Goal: Task Accomplishment & Management: Use online tool/utility

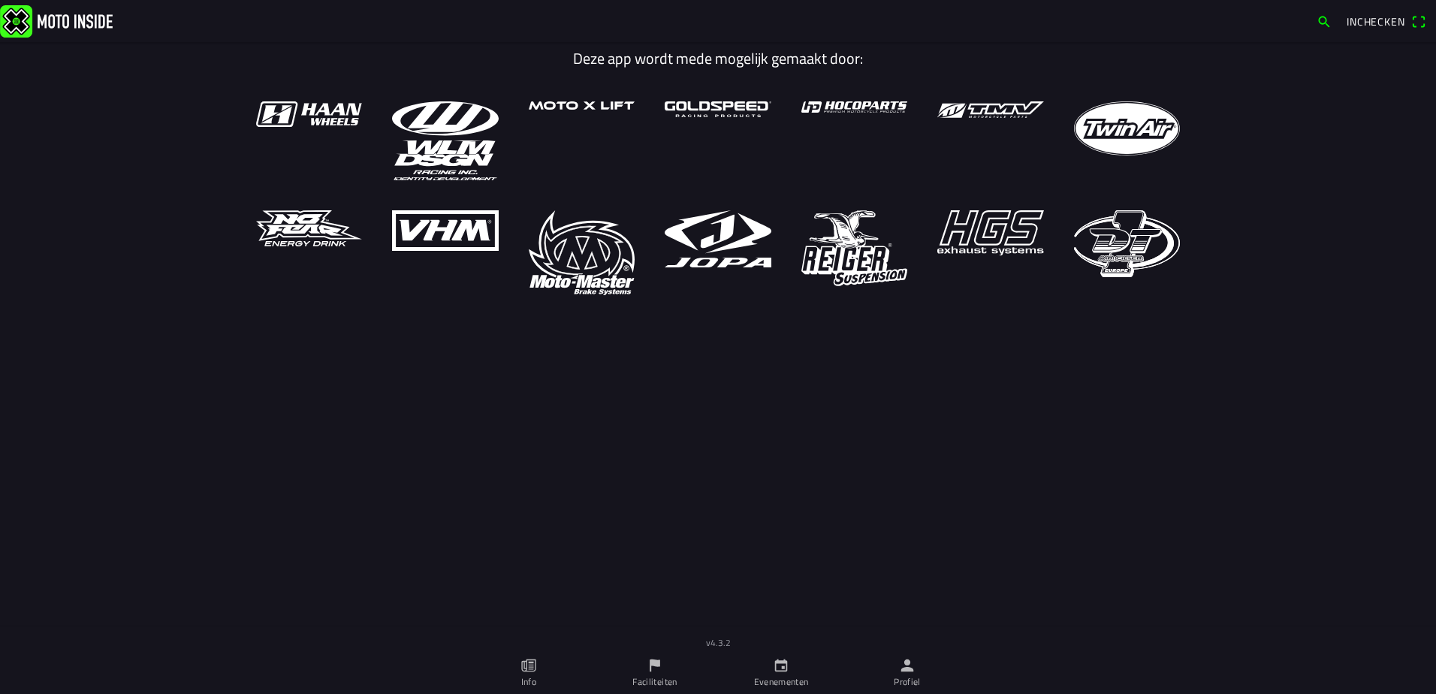
click at [906, 671] on icon "person" at bounding box center [907, 665] width 13 height 13
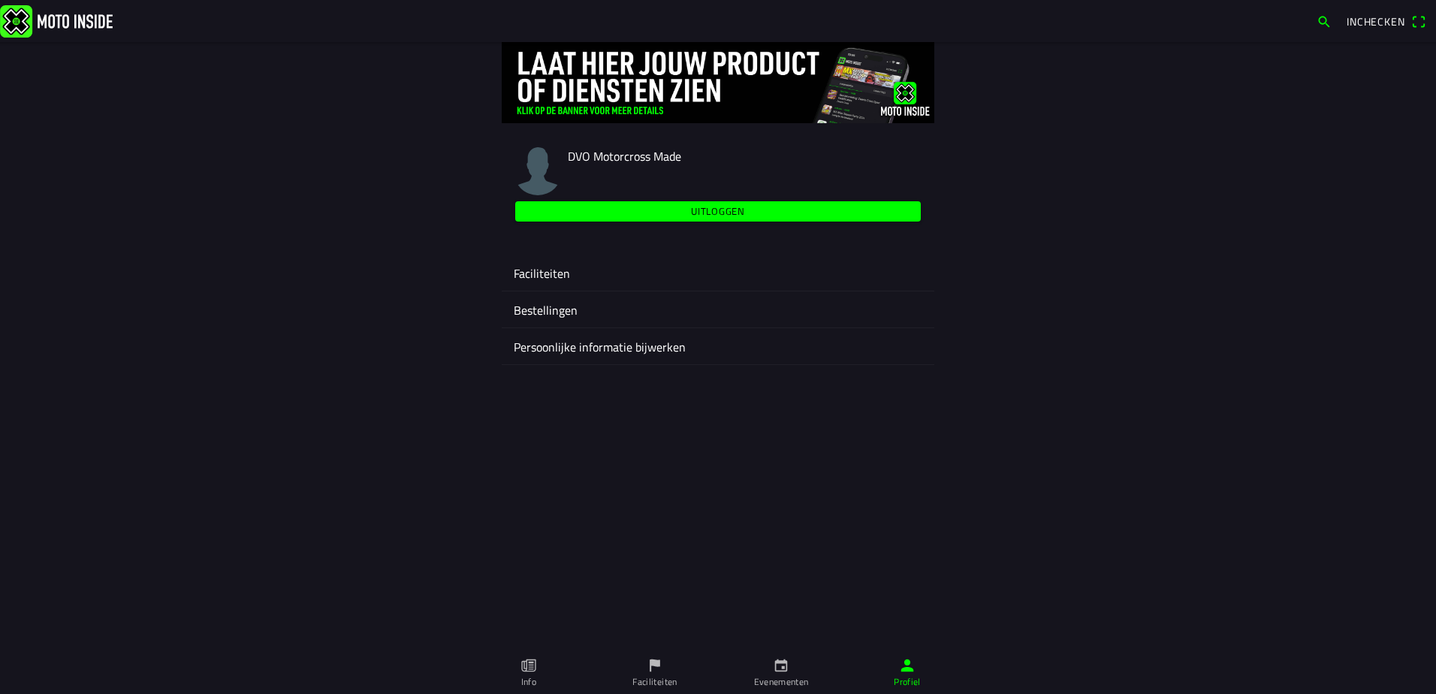
click at [545, 275] on ion-label "Faciliteiten" at bounding box center [718, 273] width 408 height 18
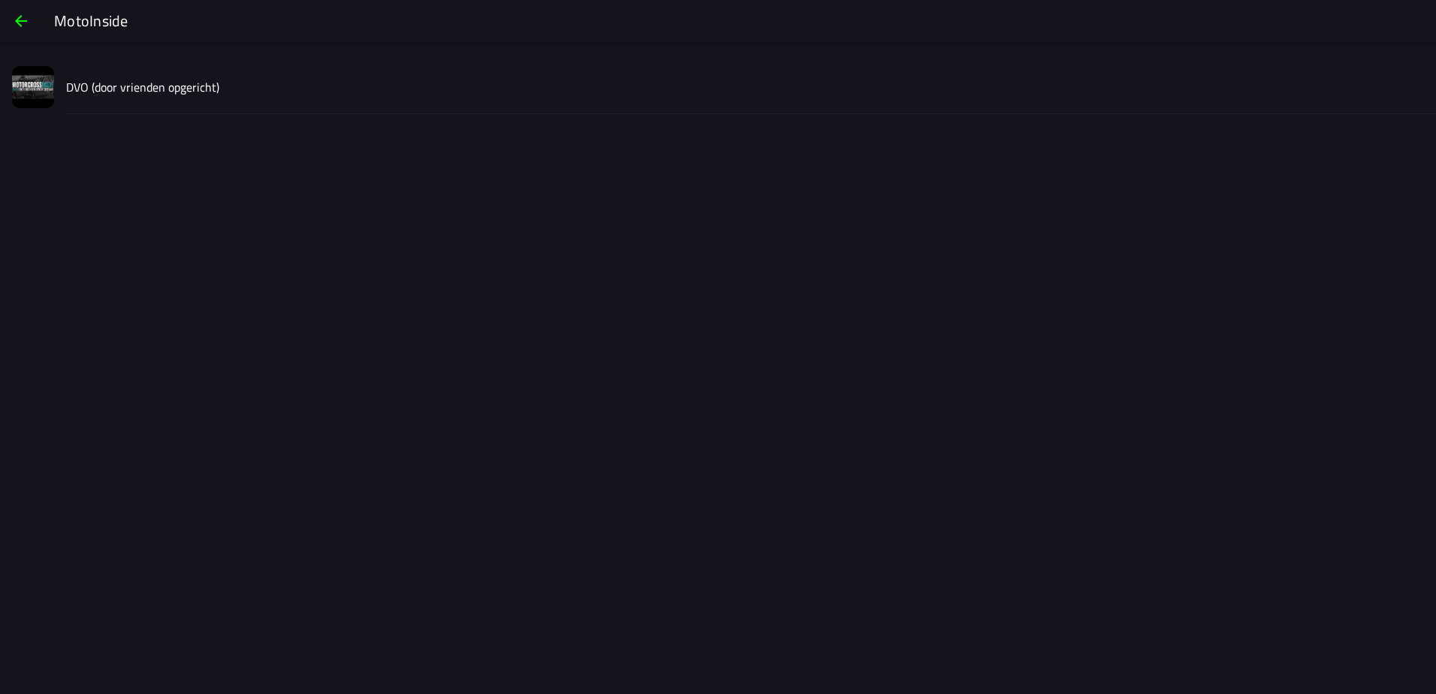
click at [0, 0] on slot "DVO (door vrienden opgericht)" at bounding box center [0, 0] width 0 height 0
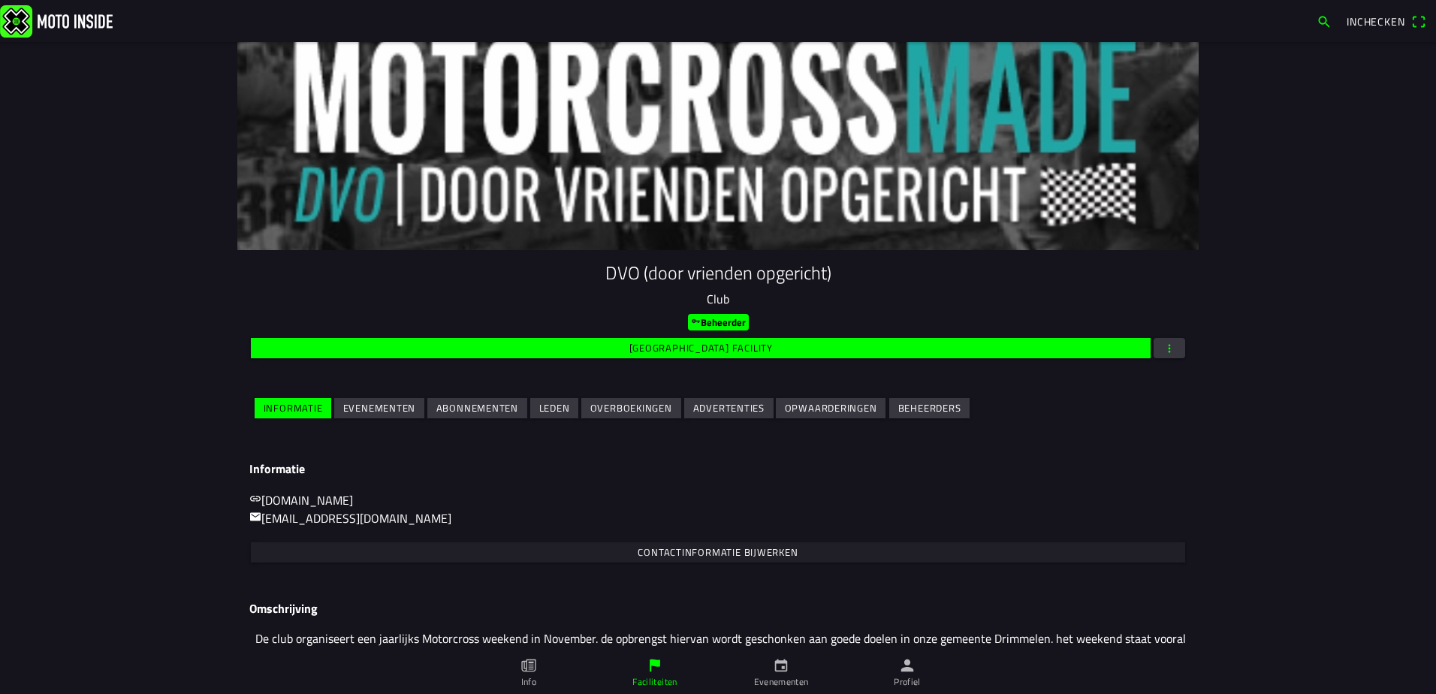
click at [0, 0] on slot "Leden" at bounding box center [0, 0] width 0 height 0
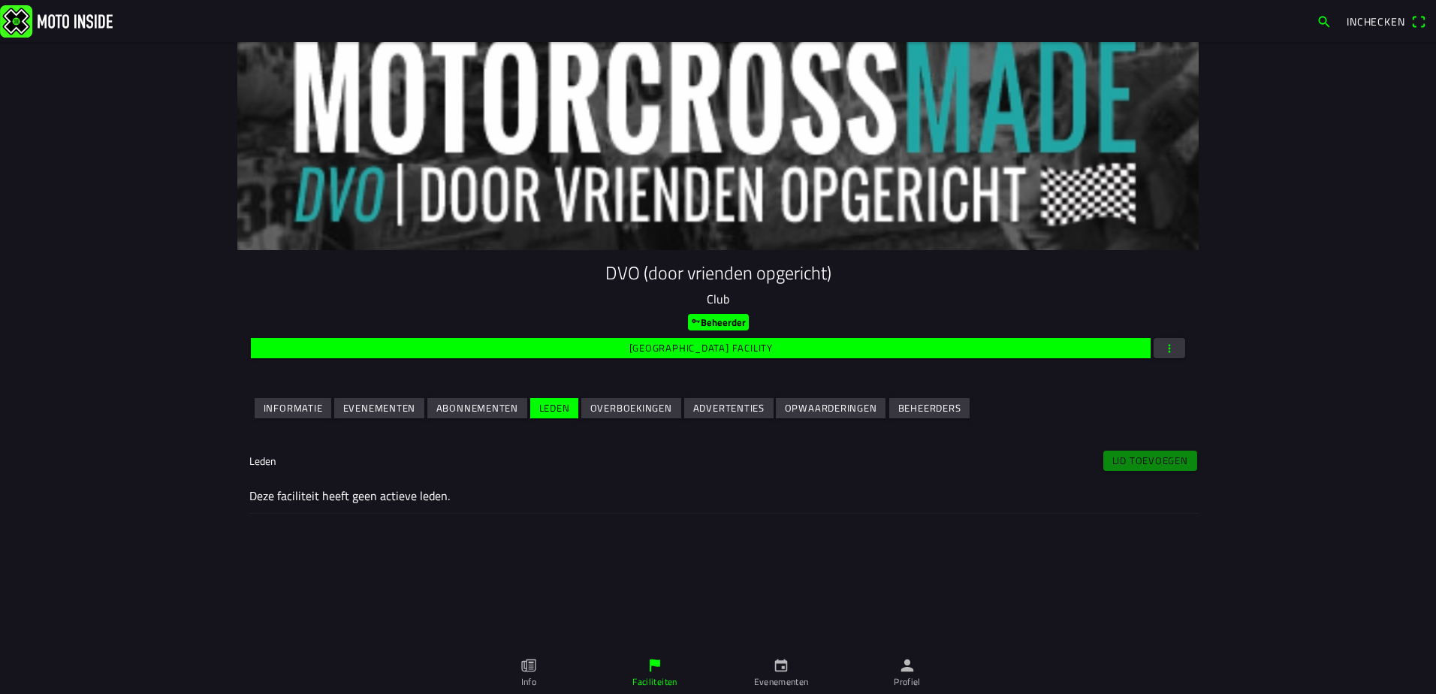
click at [1138, 460] on div "Lid toevoegen" at bounding box center [1149, 460] width 97 height 26
click at [0, 0] on slot "Abonnementen" at bounding box center [0, 0] width 0 height 0
click at [0, 0] on slot "Leden" at bounding box center [0, 0] width 0 height 0
click at [0, 0] on slot "Overboekingen" at bounding box center [0, 0] width 0 height 0
click at [0, 0] on slot "Advertenties" at bounding box center [0, 0] width 0 height 0
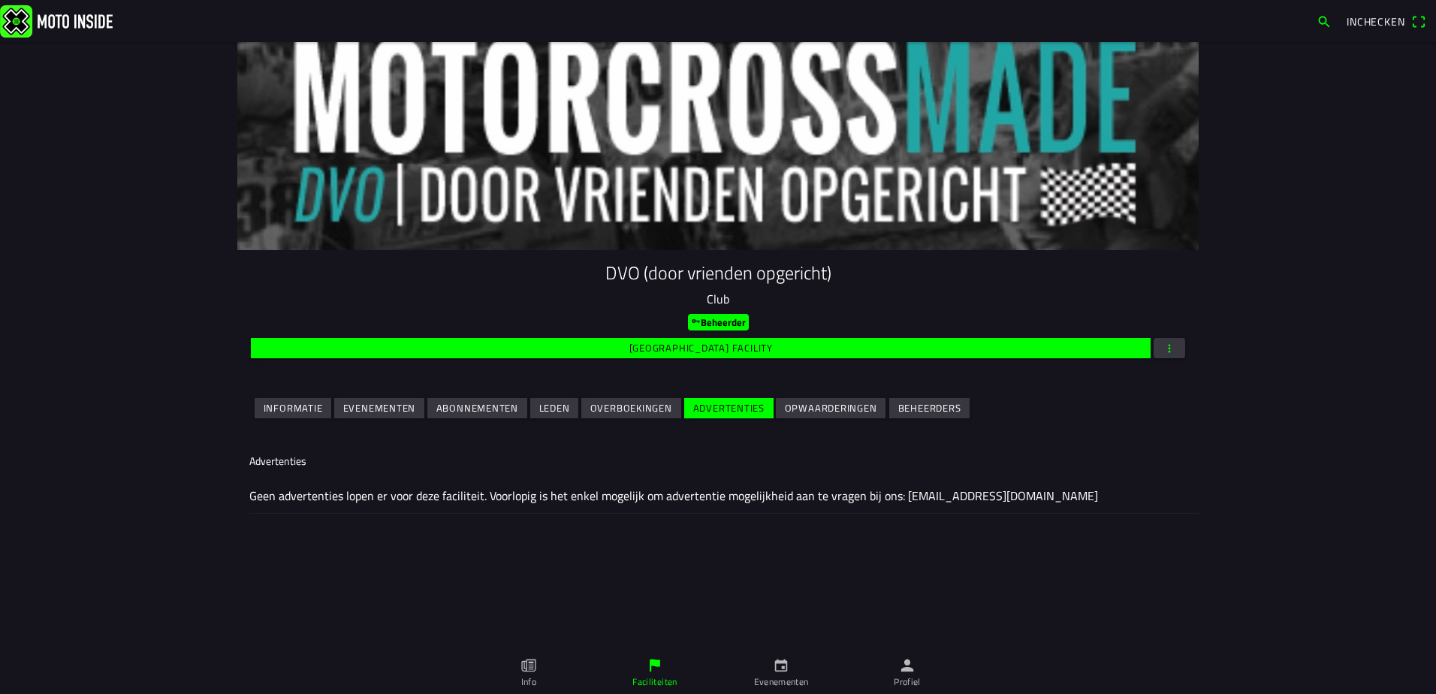
click at [0, 0] on slot "Opwaarderingen" at bounding box center [0, 0] width 0 height 0
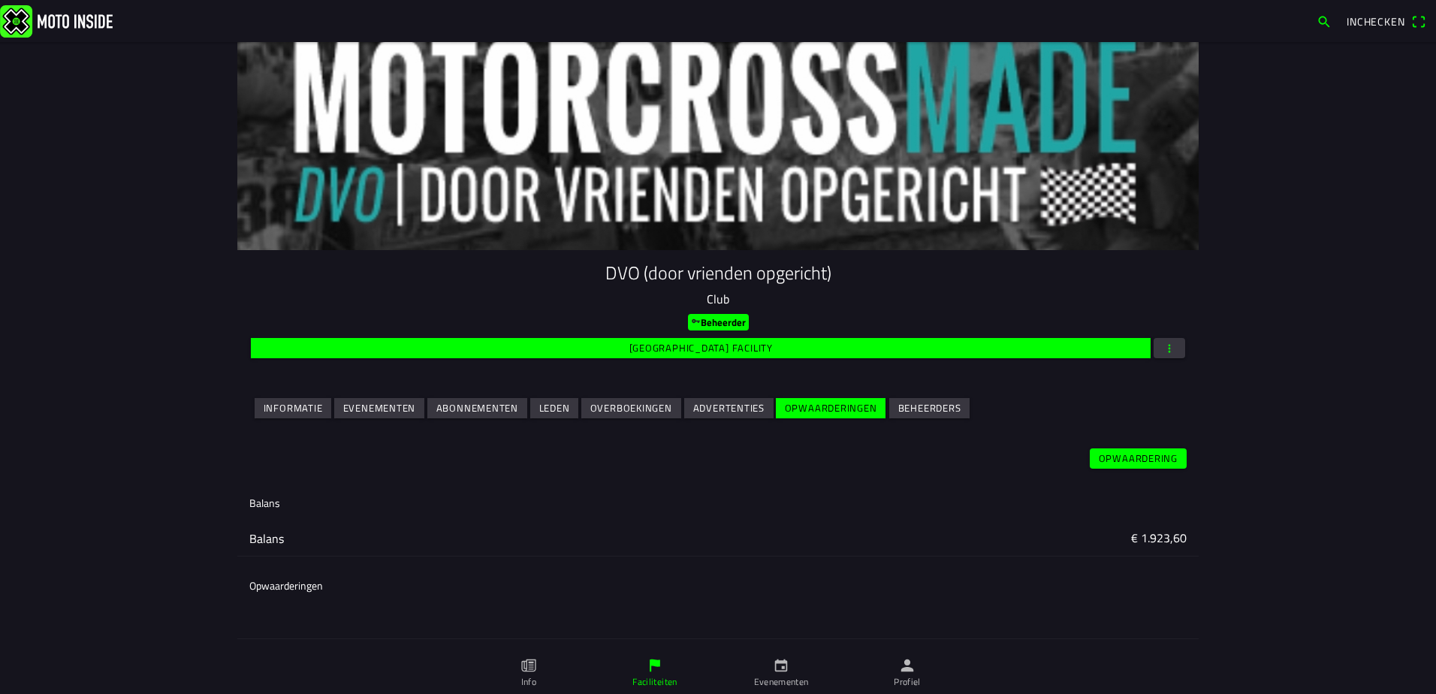
click at [0, 0] on slot "Beheerders" at bounding box center [0, 0] width 0 height 0
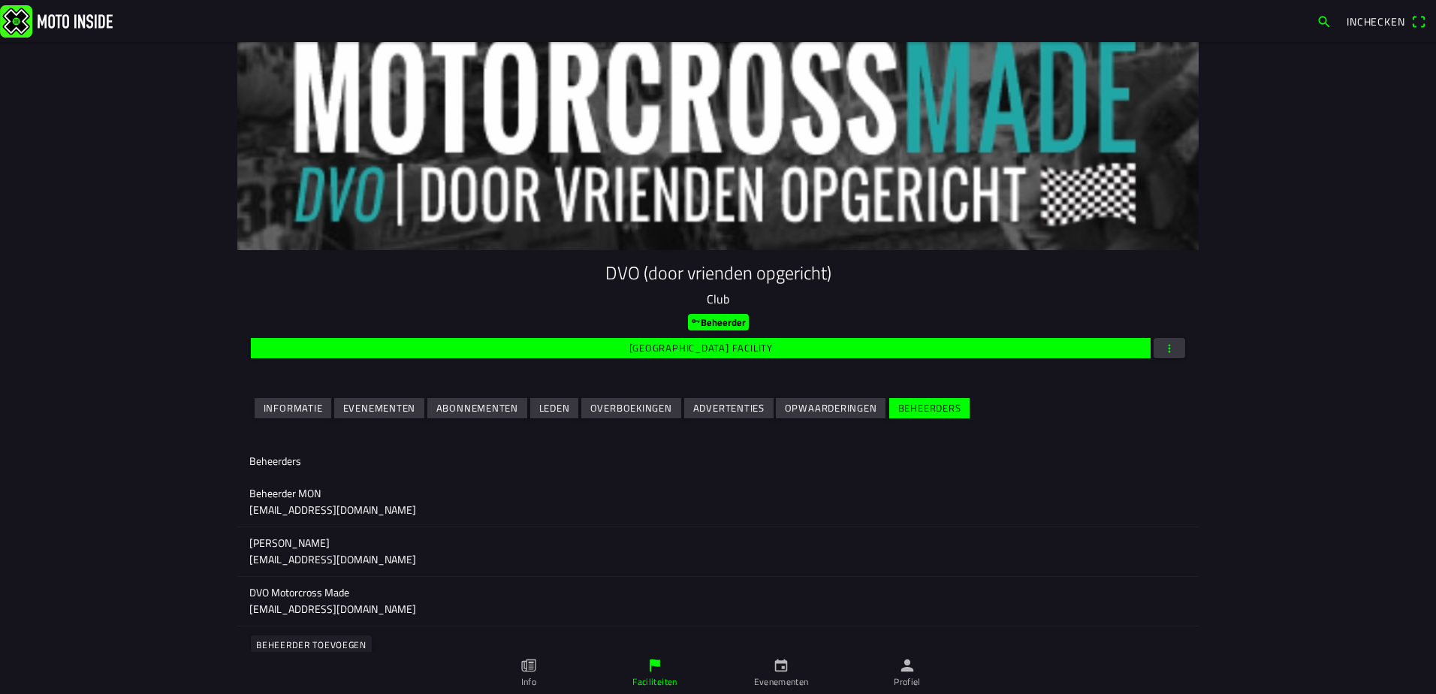
click at [0, 0] on slot "Abonnementen" at bounding box center [0, 0] width 0 height 0
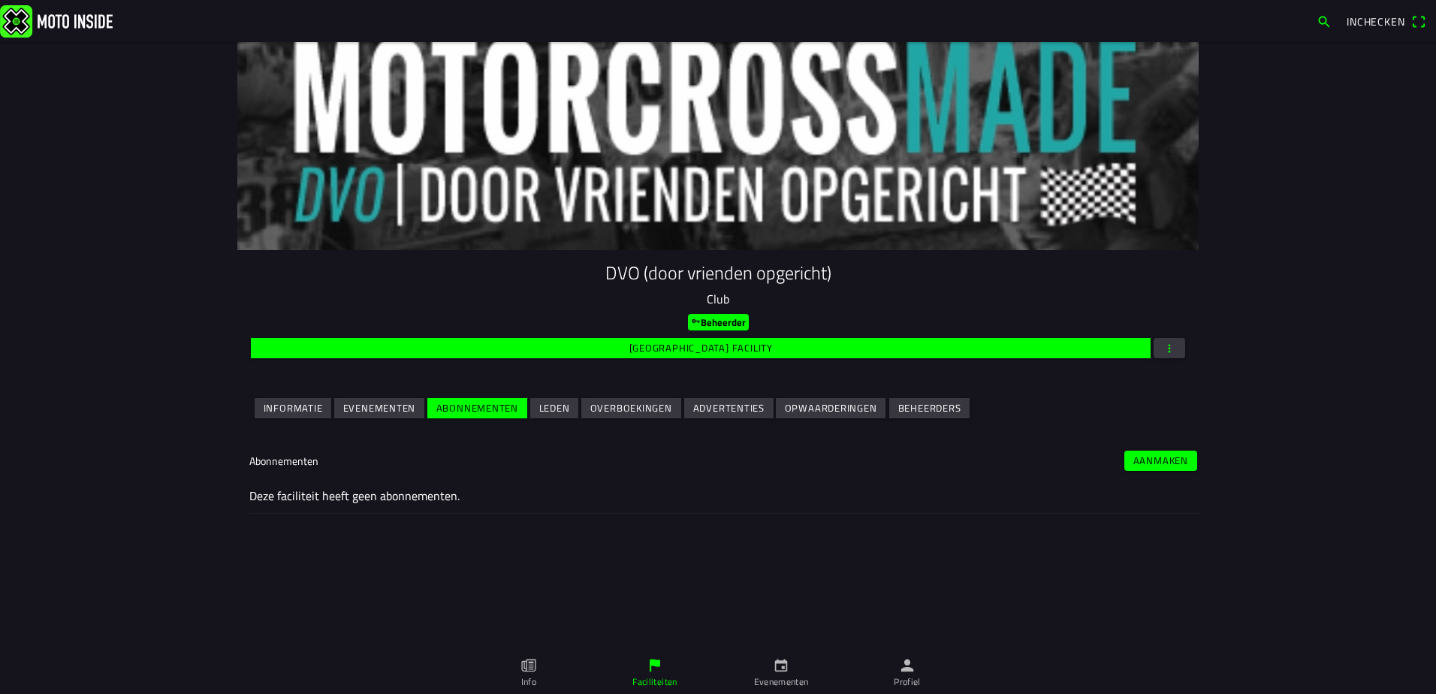
click at [0, 0] on slot "Evenementen" at bounding box center [0, 0] width 0 height 0
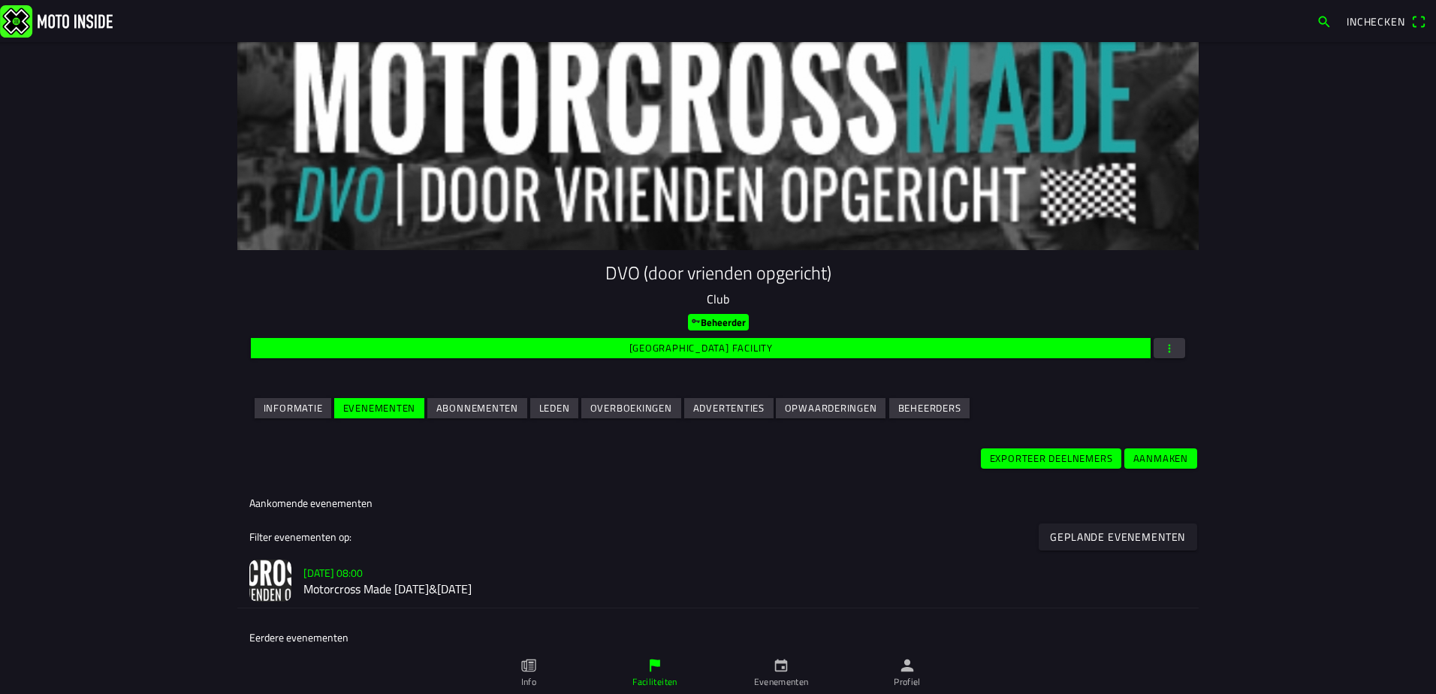
click at [0, 0] on slot "Informatie" at bounding box center [0, 0] width 0 height 0
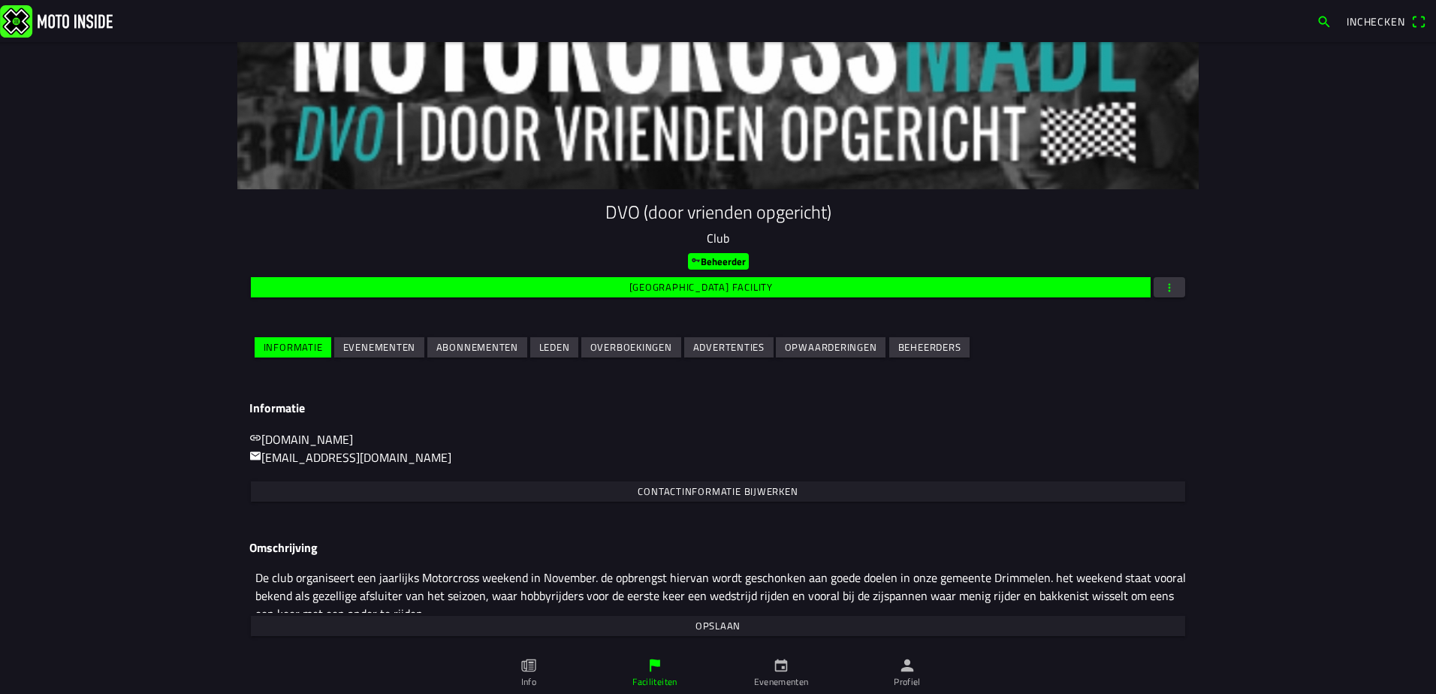
scroll to position [18, 0]
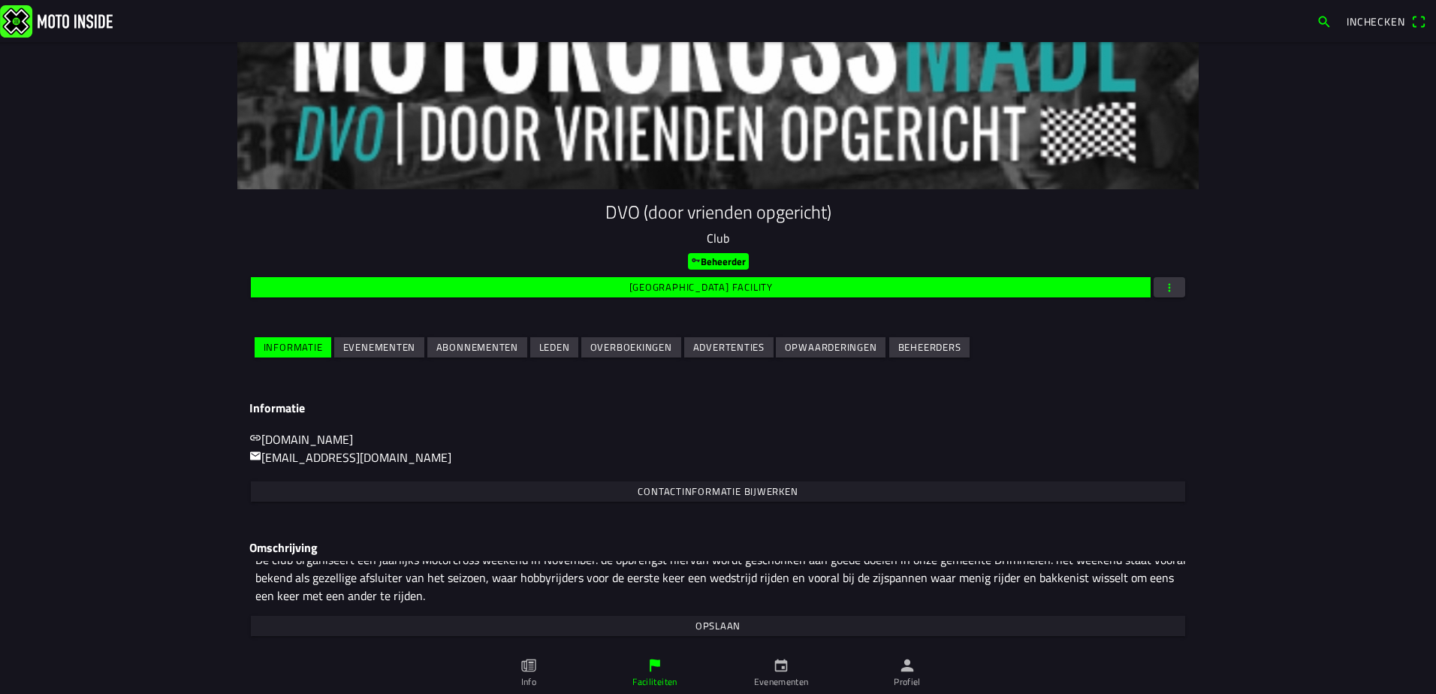
click at [0, 0] on slot "Evenementen" at bounding box center [0, 0] width 0 height 0
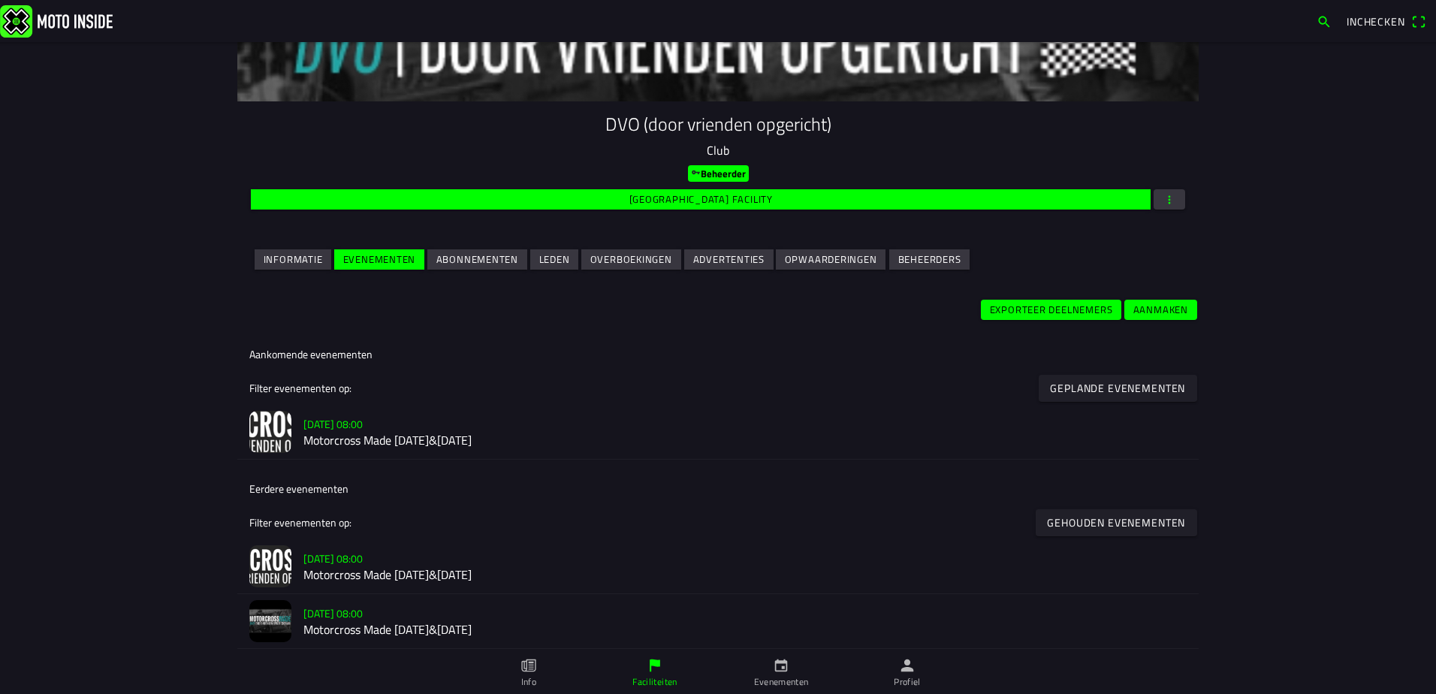
scroll to position [152, 0]
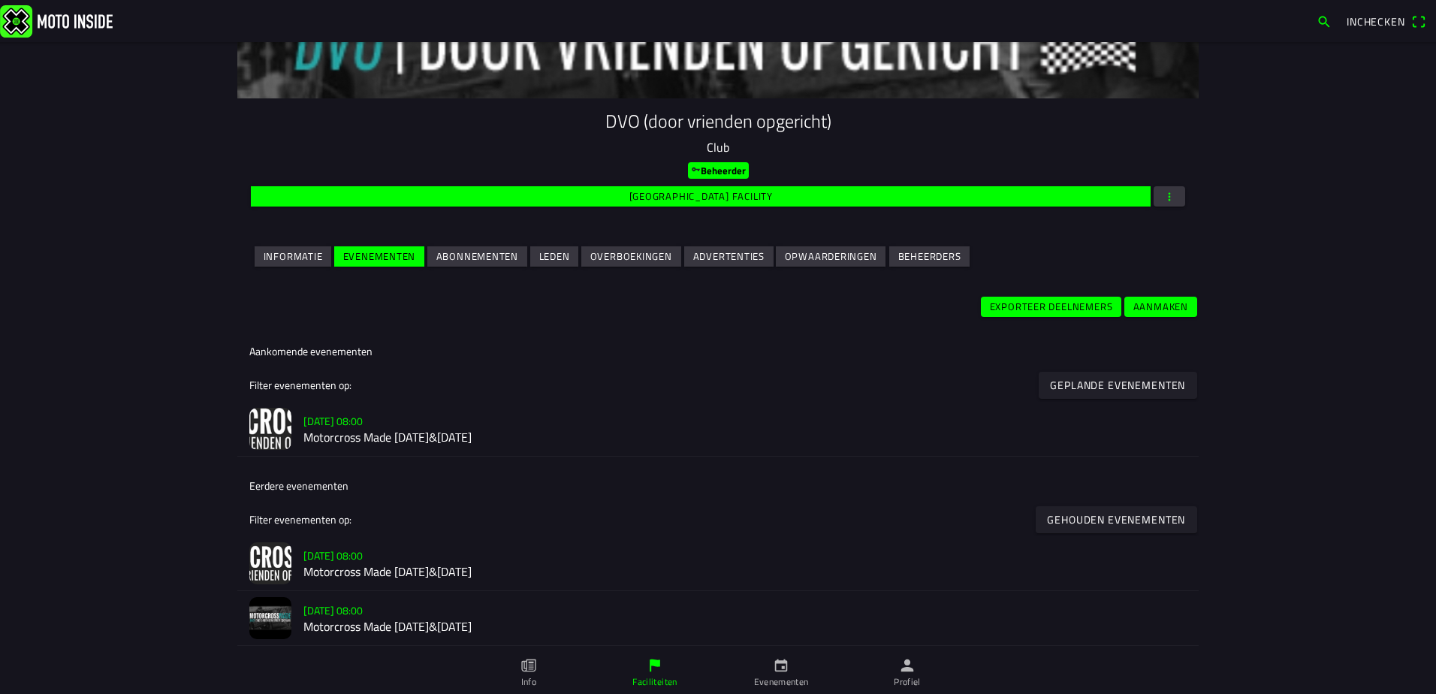
click at [434, 437] on h2 "Motorcross Made [DATE]&[DATE]" at bounding box center [744, 437] width 883 height 14
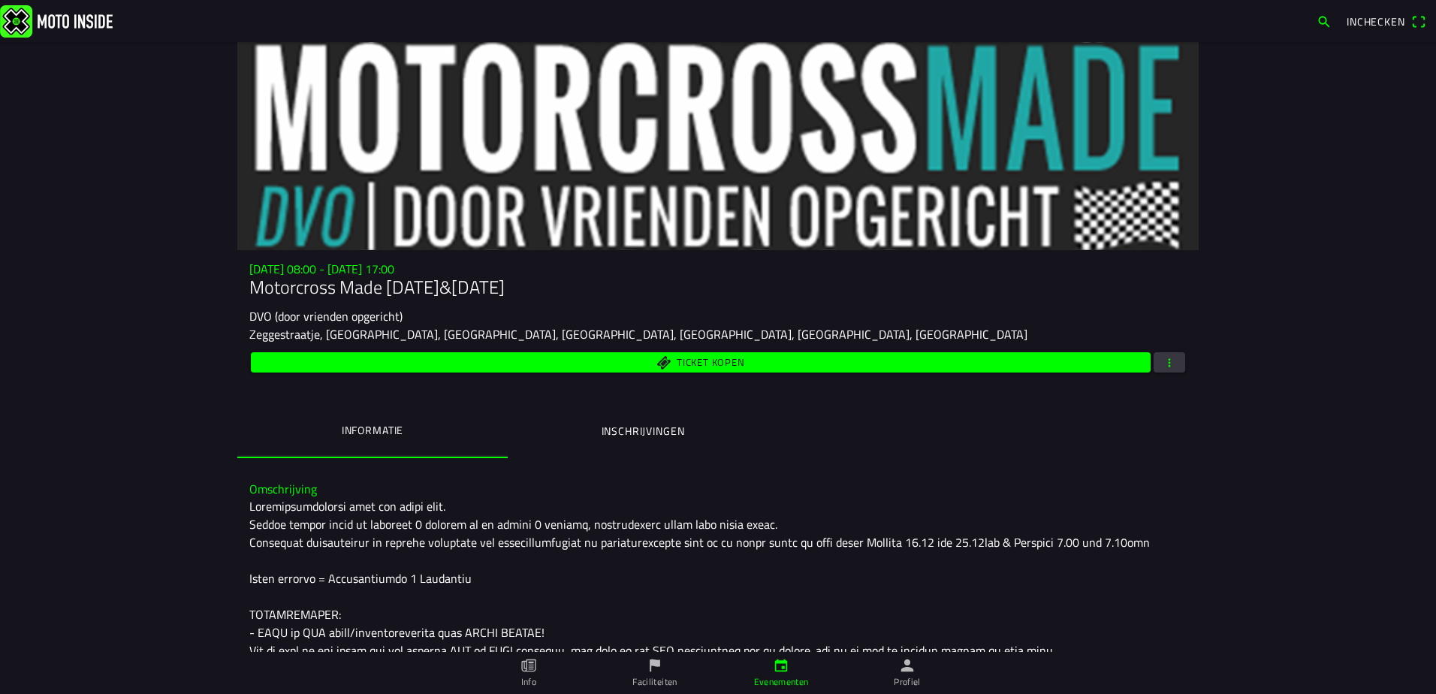
click at [1167, 366] on span "button" at bounding box center [1169, 362] width 14 height 20
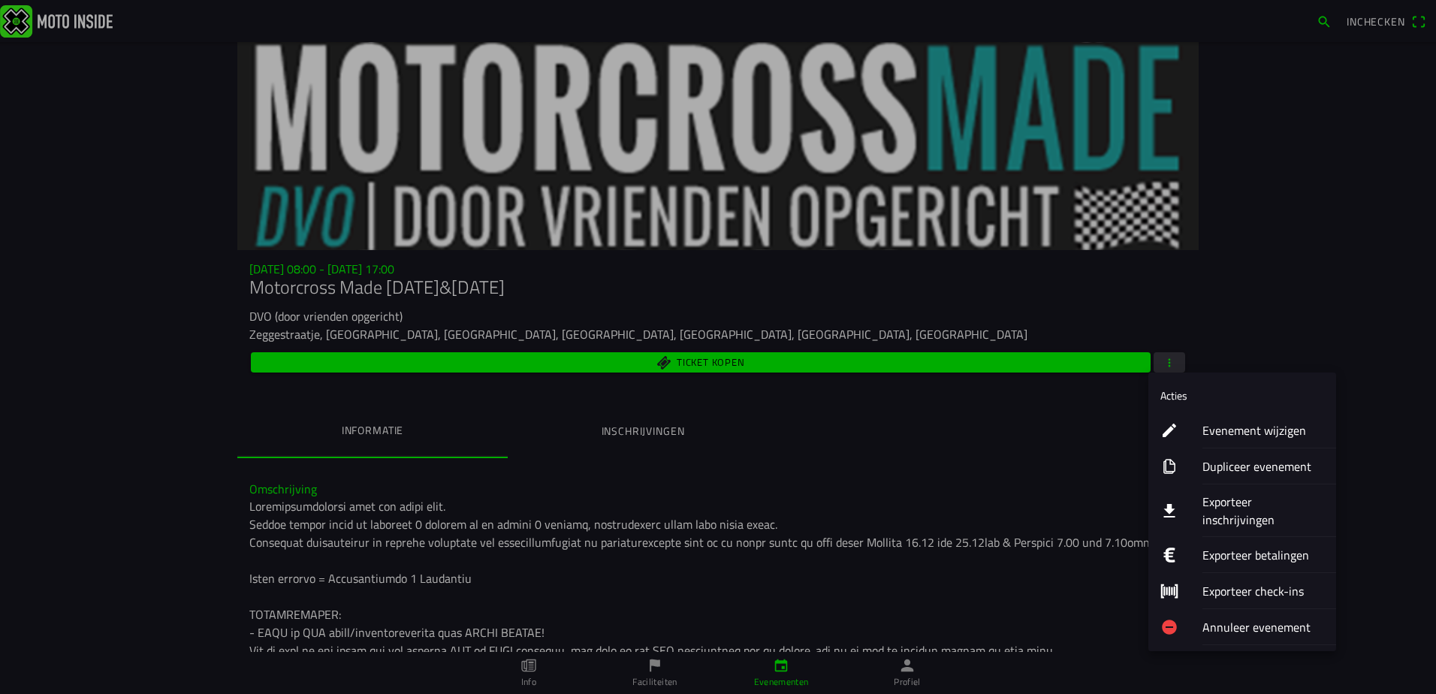
click at [1244, 503] on ion-label "Exporteer inschrijvingen" at bounding box center [1263, 511] width 122 height 36
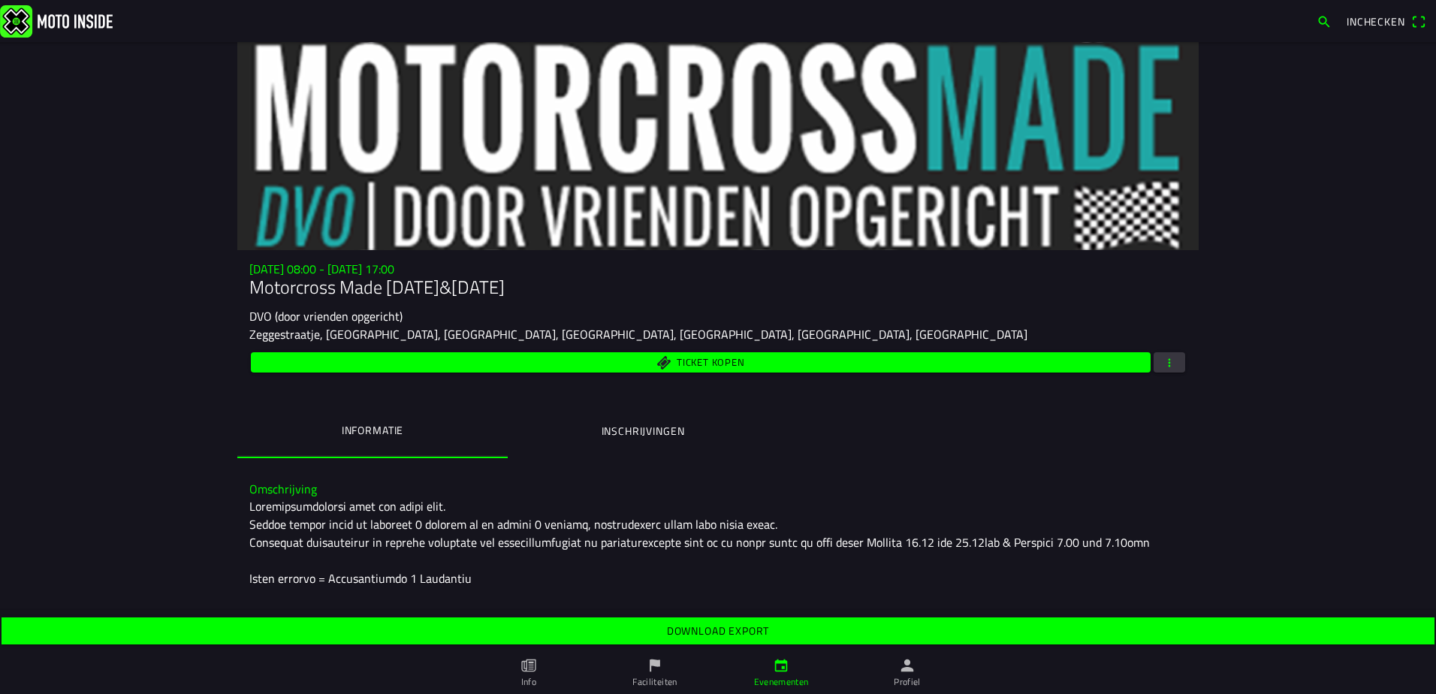
click at [0, 0] on slot "Download export" at bounding box center [0, 0] width 0 height 0
